Goal: Transaction & Acquisition: Purchase product/service

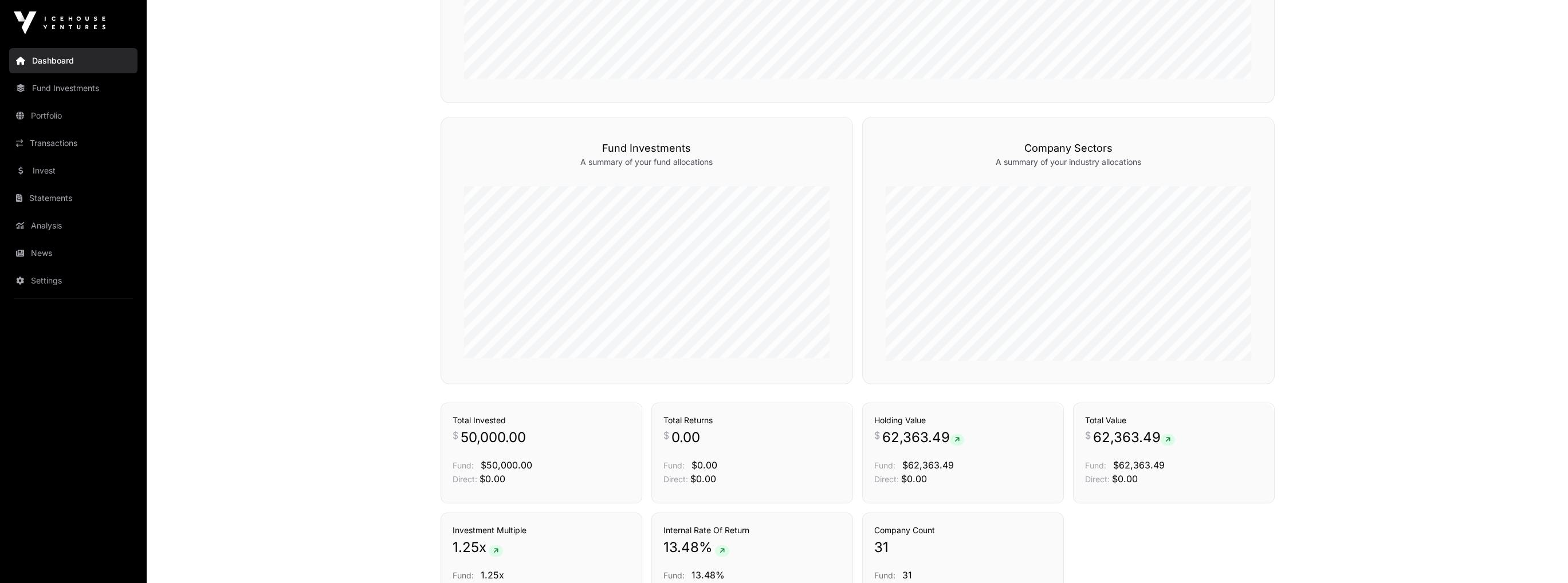
scroll to position [529, 0]
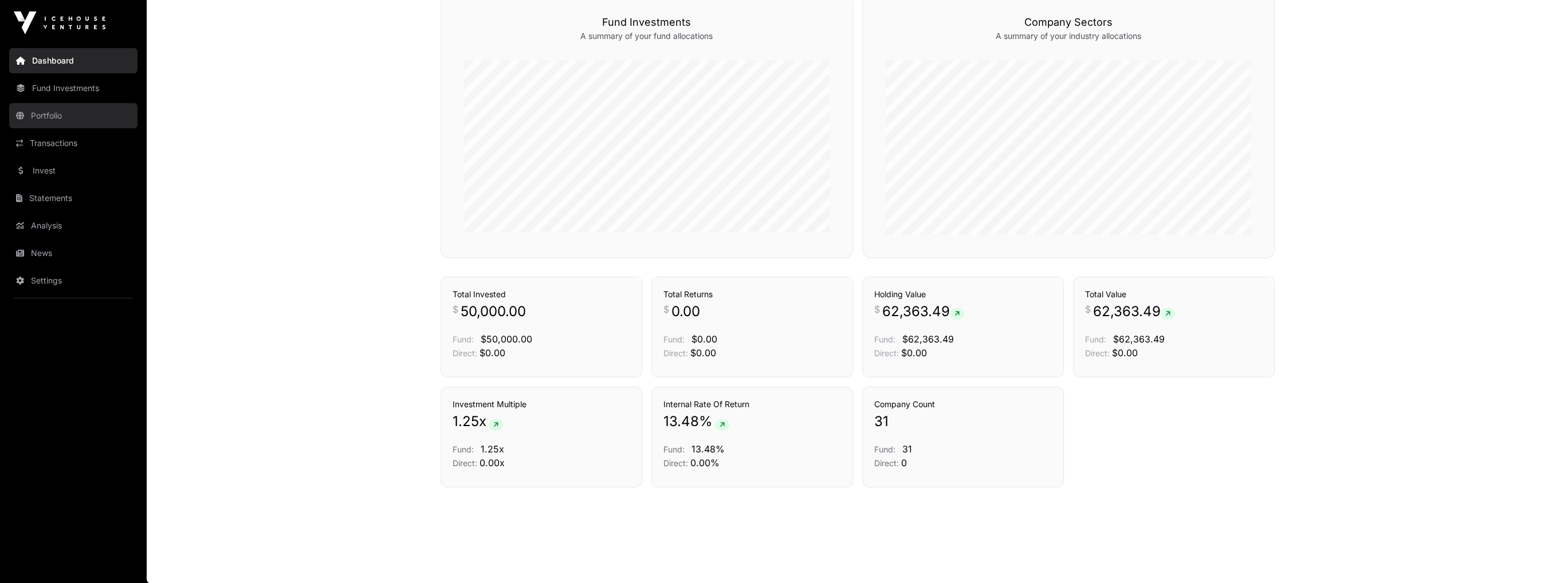
click at [41, 119] on link "Portfolio" at bounding box center [73, 115] width 129 height 25
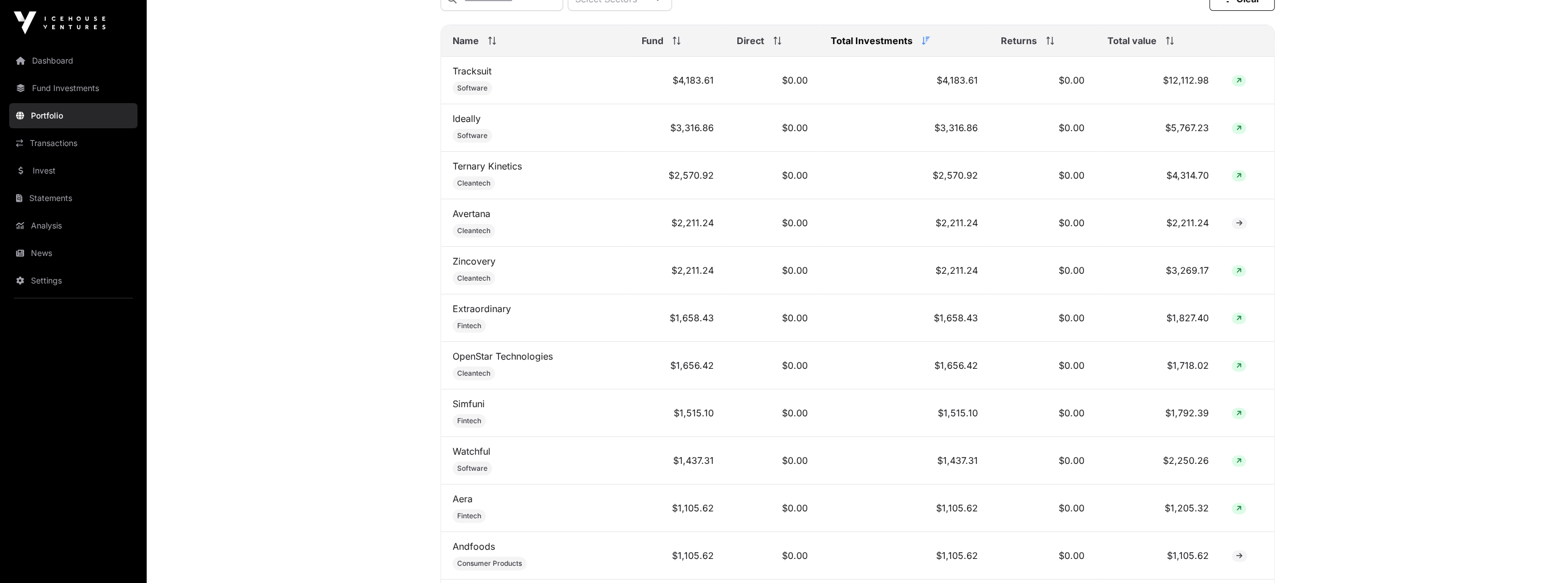
scroll to position [507, 0]
click at [36, 170] on link "Invest" at bounding box center [73, 170] width 129 height 25
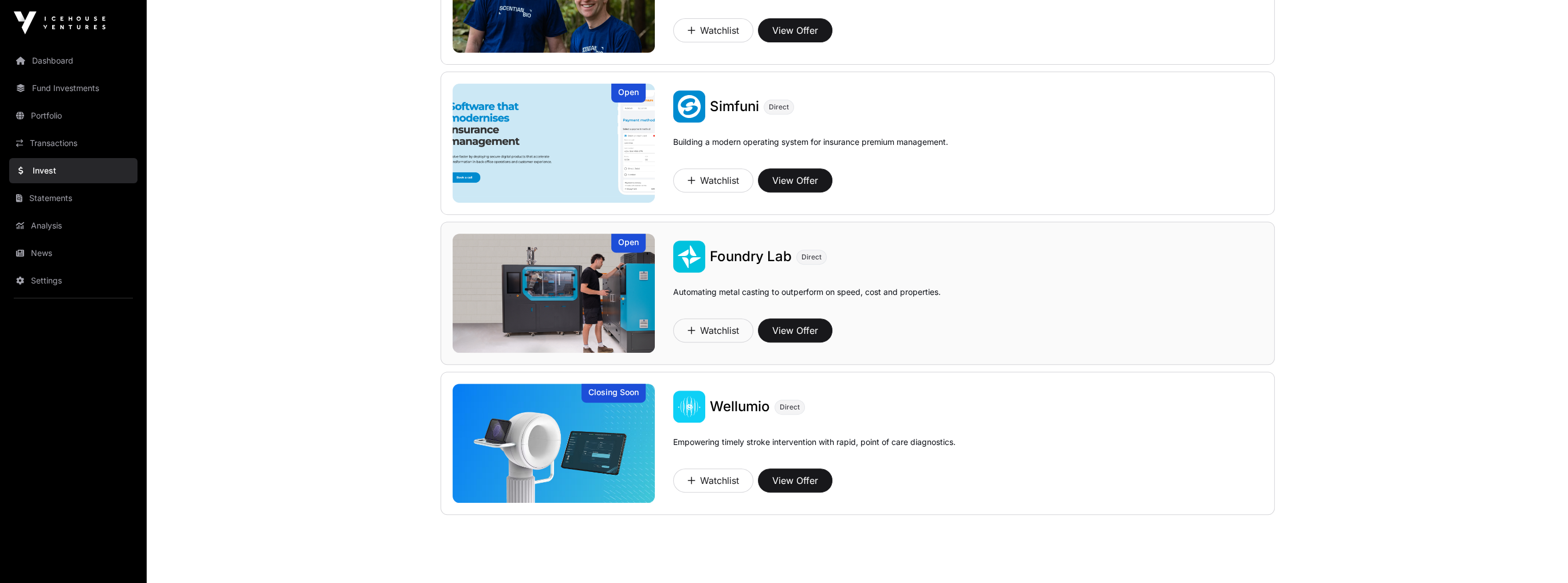
scroll to position [837, 0]
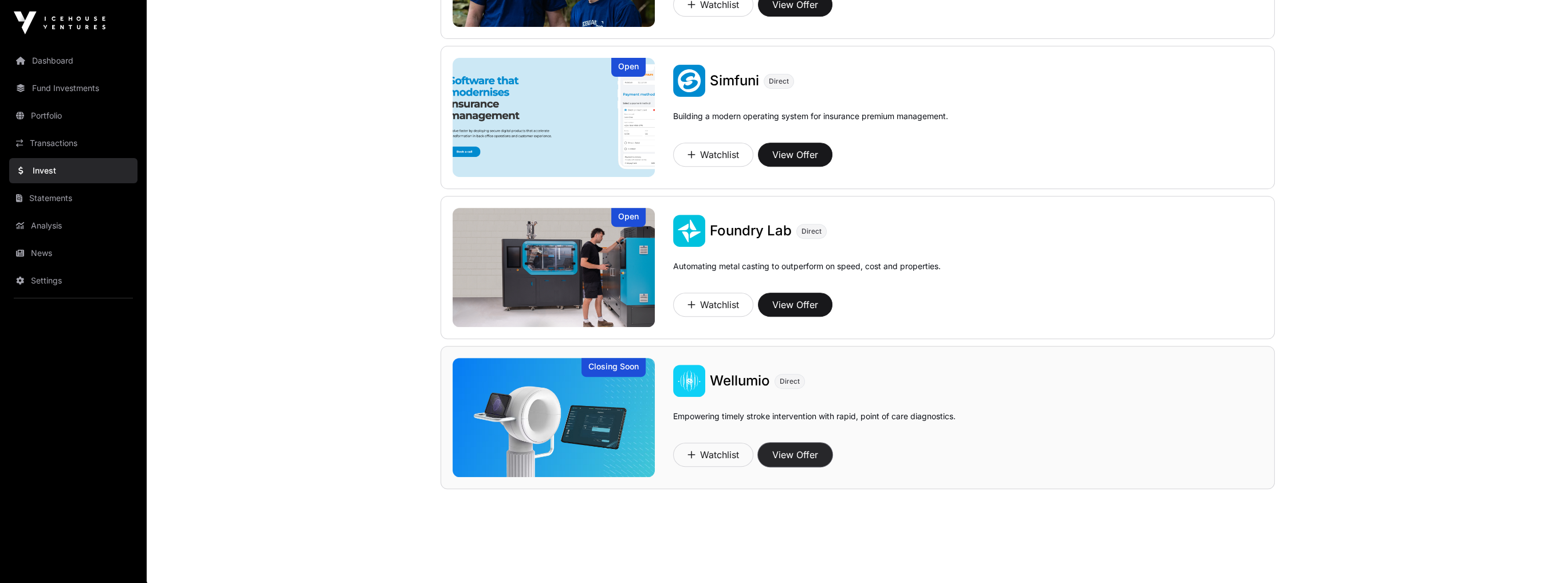
click at [788, 453] on button "View Offer" at bounding box center [795, 455] width 75 height 24
